Goal: Information Seeking & Learning: Learn about a topic

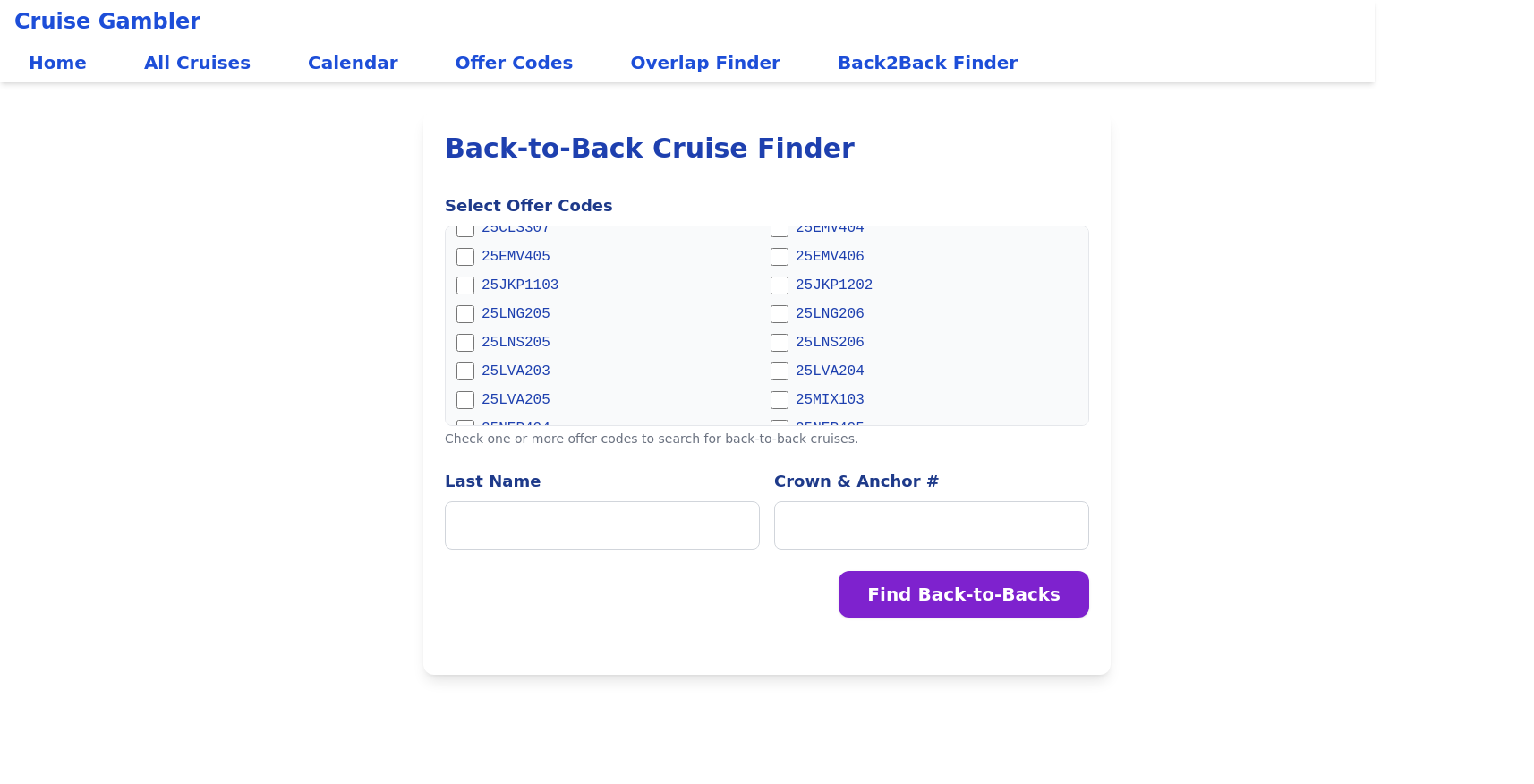
scroll to position [269, 0]
click at [494, 295] on span "25LNS205" at bounding box center [516, 294] width 69 height 22
click at [520, 287] on span "25LNS205" at bounding box center [516, 294] width 69 height 22
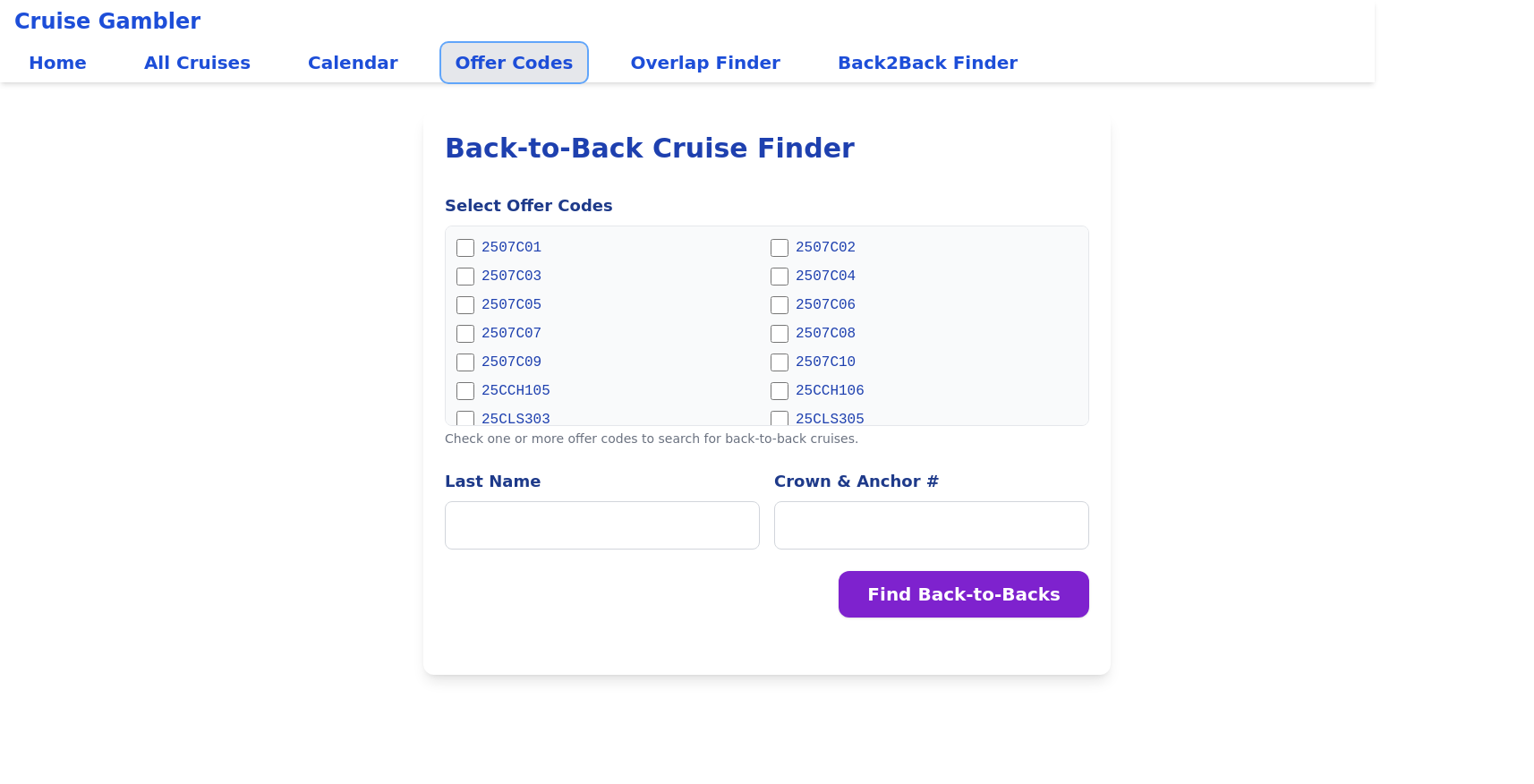
click at [452, 62] on link "Offer Codes" at bounding box center [514, 62] width 147 height 40
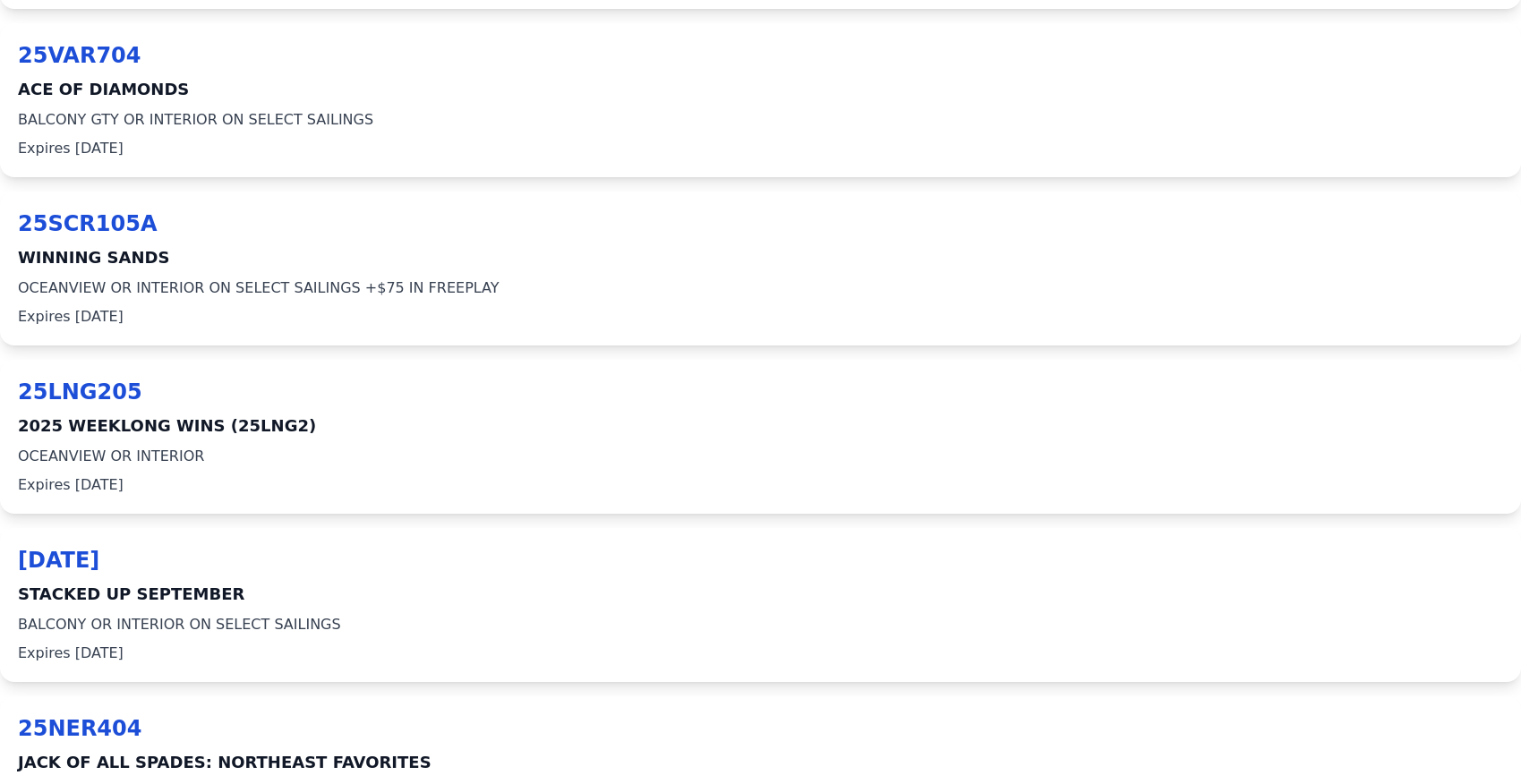
scroll to position [7982, 0]
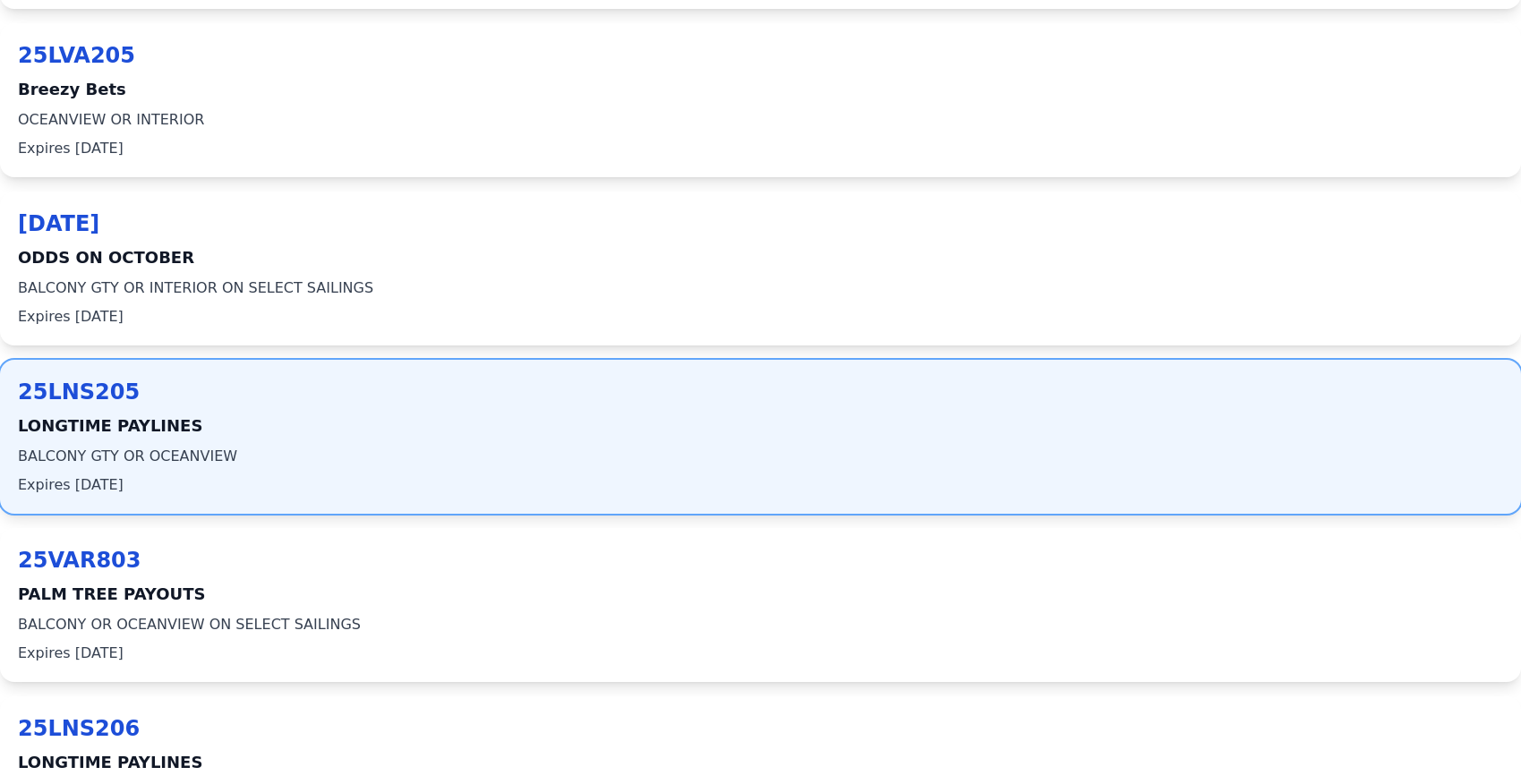
click at [168, 458] on span "BALCONY GTY OR OCEANVIEW" at bounding box center [760, 456] width 1485 height 22
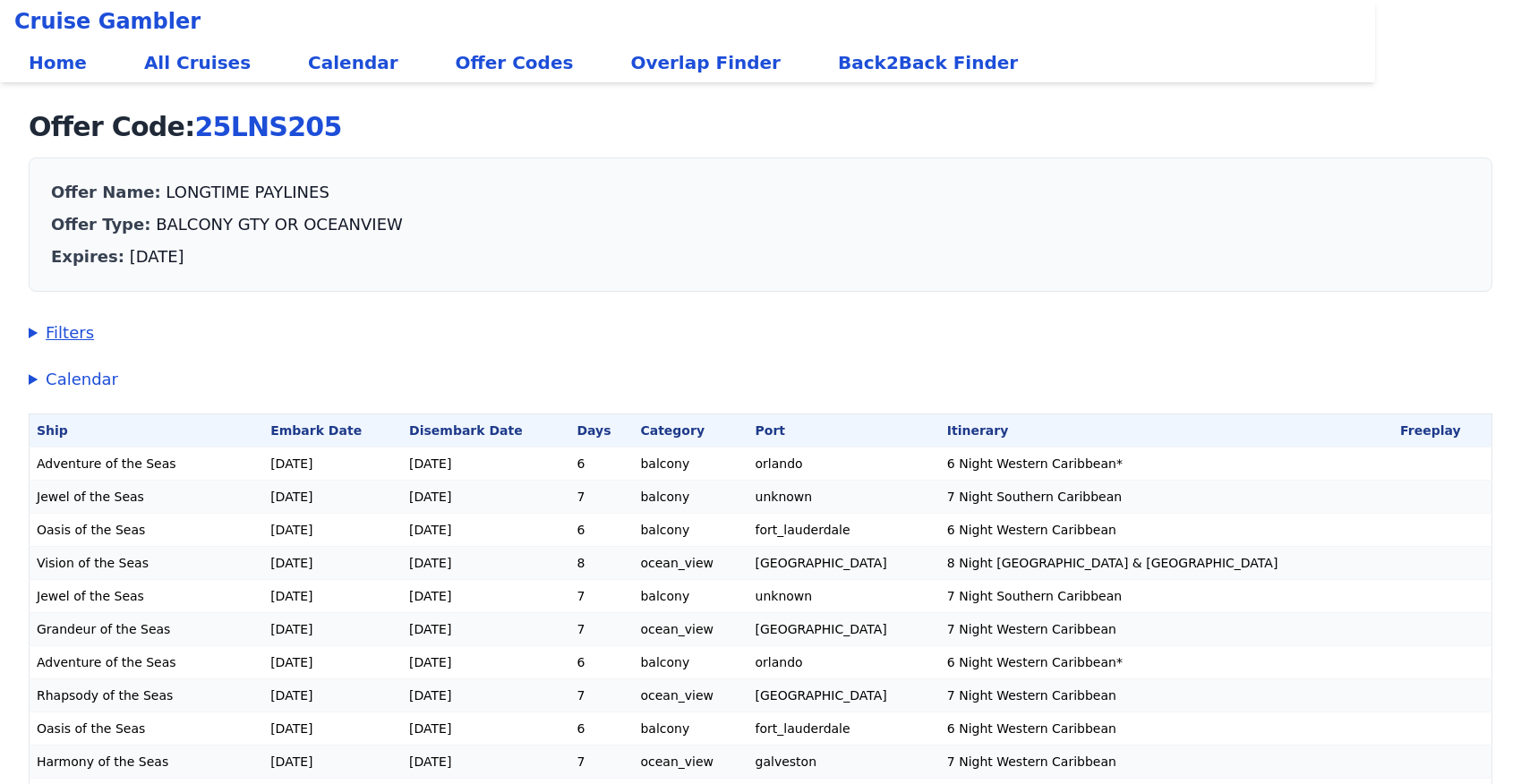
click at [49, 344] on summary "Filters" at bounding box center [760, 332] width 1464 height 25
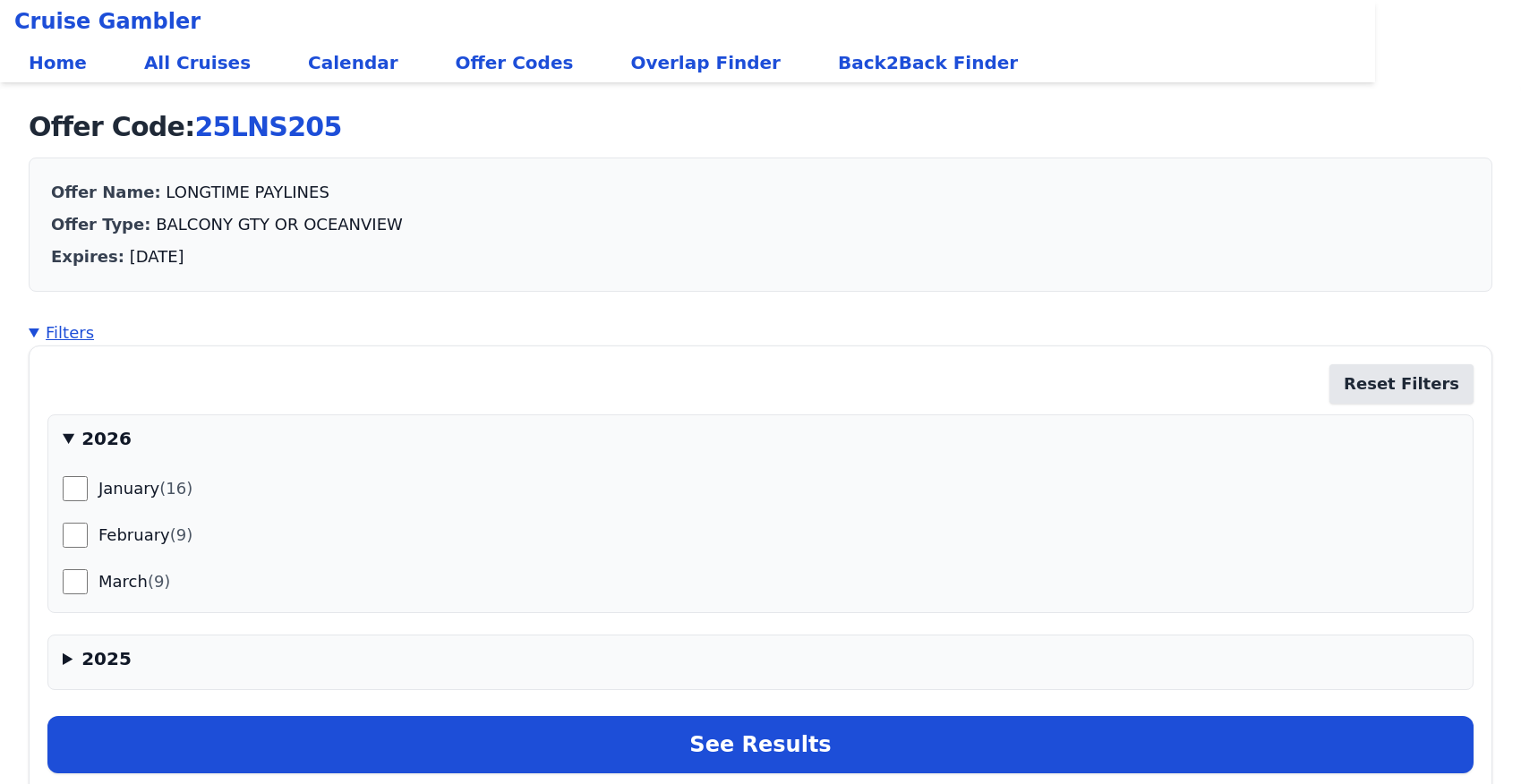
click at [50, 330] on summary "Filters" at bounding box center [760, 332] width 1464 height 25
